Goal: Navigation & Orientation: Find specific page/section

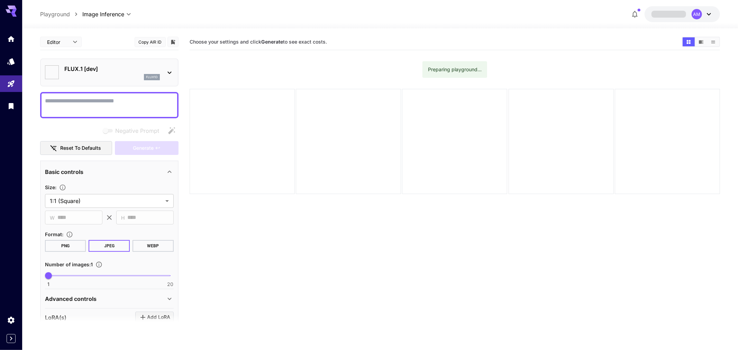
type input "**********"
click at [15, 34] on icon "Home" at bounding box center [12, 37] width 8 height 8
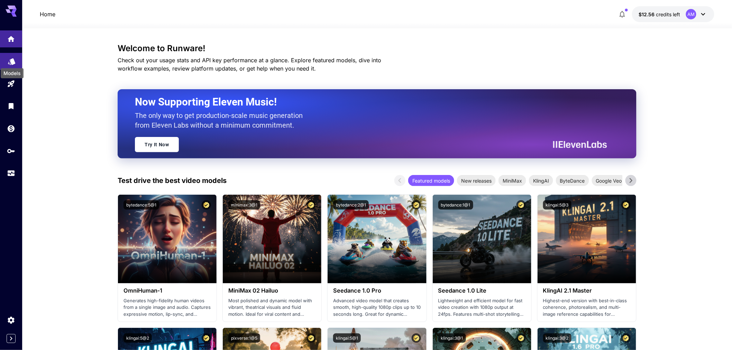
click at [15, 56] on icon "Models" at bounding box center [12, 59] width 8 height 8
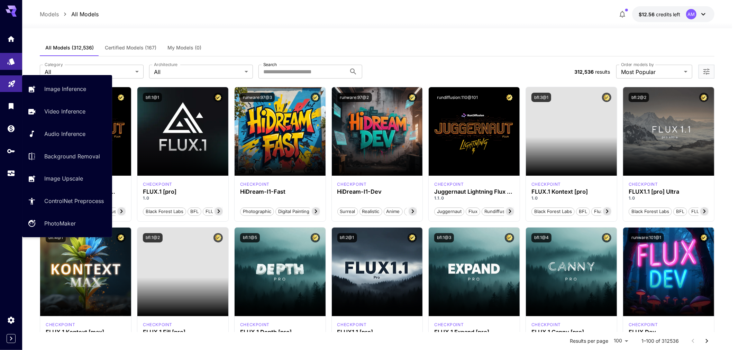
click at [9, 86] on link at bounding box center [11, 83] width 22 height 17
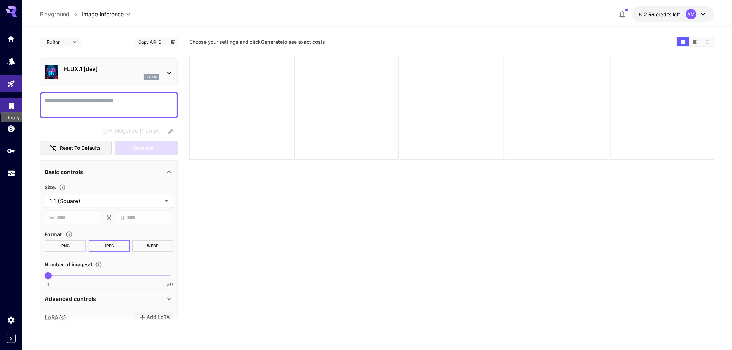
click at [12, 104] on icon "Library" at bounding box center [11, 104] width 5 height 6
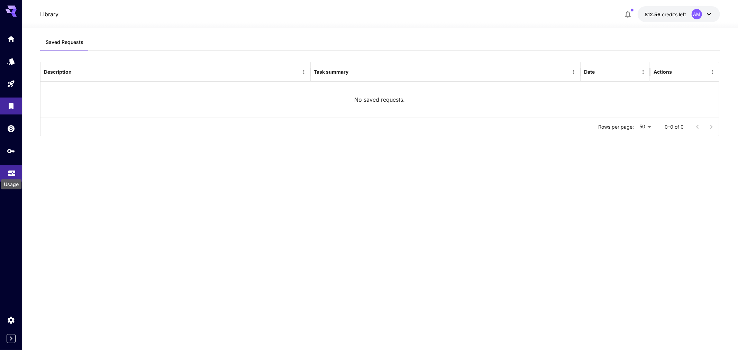
click at [9, 174] on icon "Usage" at bounding box center [11, 172] width 7 height 3
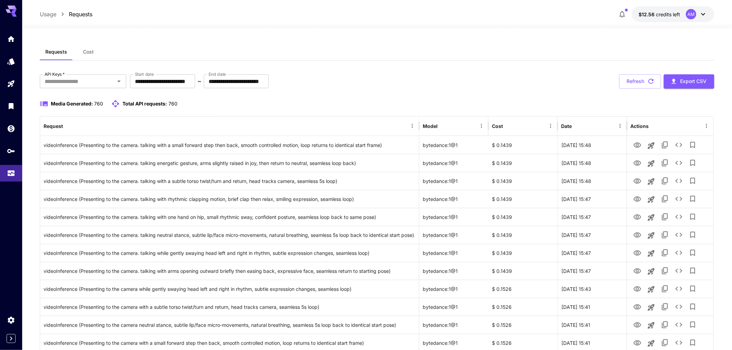
click at [14, 14] on icon at bounding box center [14, 15] width 6 height 4
click at [9, 42] on link at bounding box center [11, 38] width 22 height 17
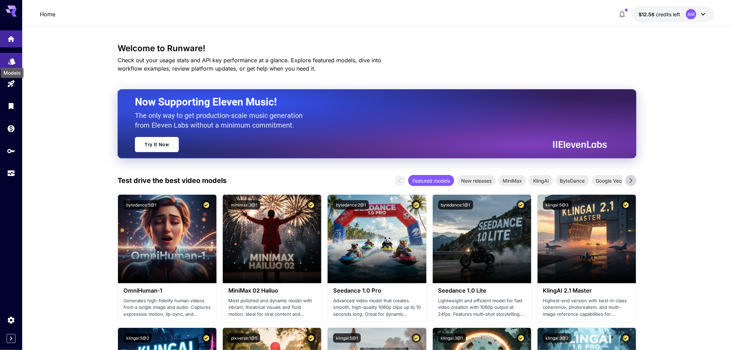
click at [10, 63] on icon "Models" at bounding box center [11, 59] width 7 height 7
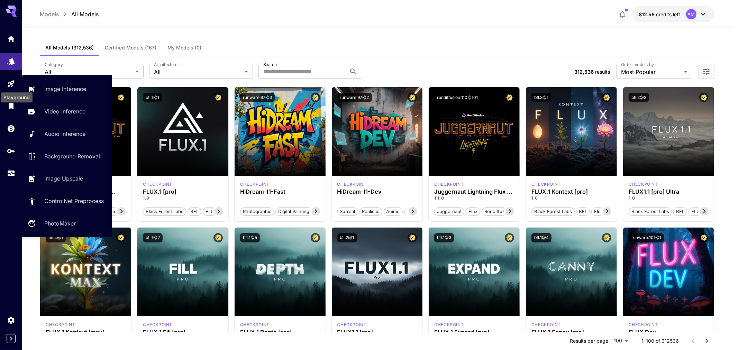
click at [10, 91] on div "Playground" at bounding box center [16, 96] width 33 height 16
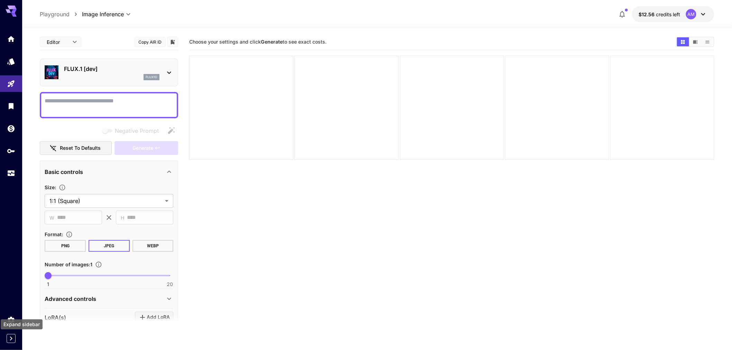
click at [11, 340] on icon "Expand sidebar" at bounding box center [11, 339] width 8 height 8
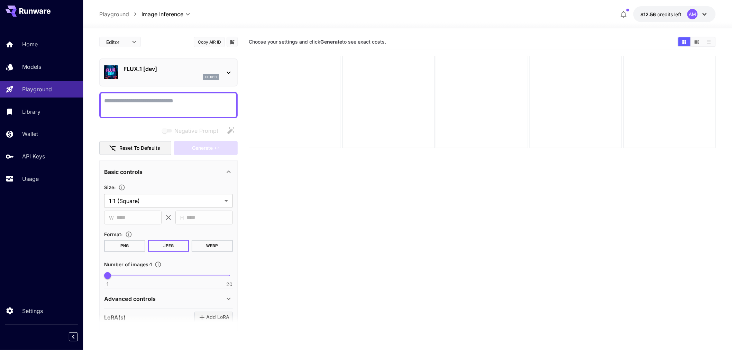
click at [33, 18] on div at bounding box center [41, 11] width 83 height 22
click at [33, 13] on icon at bounding box center [34, 11] width 31 height 6
click at [36, 9] on icon at bounding box center [36, 11] width 6 height 4
click at [33, 41] on p "Home" at bounding box center [32, 44] width 16 height 8
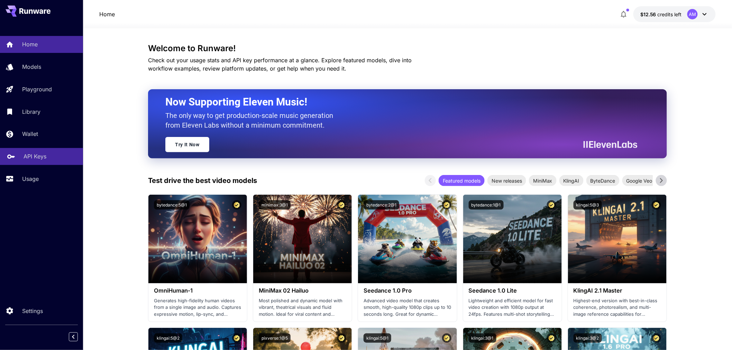
click at [39, 155] on p "API Keys" at bounding box center [35, 156] width 23 height 8
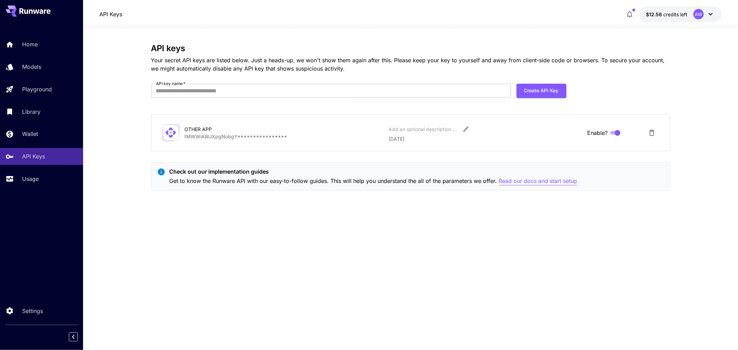
click at [518, 182] on p "Read our docs and start setup" at bounding box center [538, 181] width 79 height 9
click at [36, 177] on p "Usage" at bounding box center [32, 179] width 17 height 8
